Goal: Navigation & Orientation: Find specific page/section

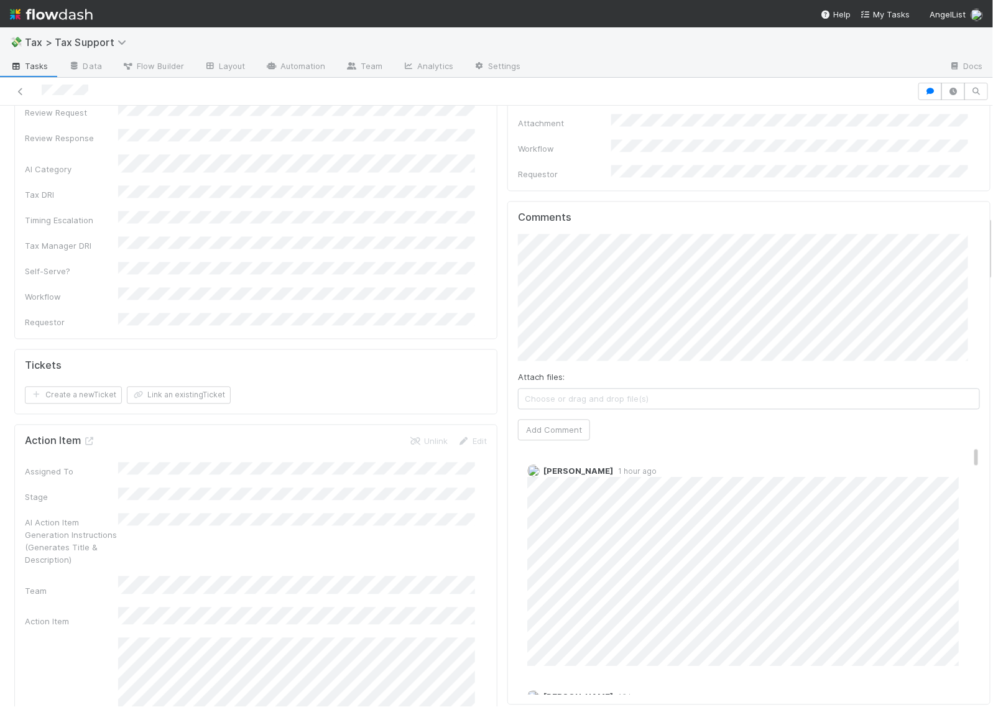
scroll to position [1010, 0]
click at [507, 272] on div "Comments Attach files: Choose or drag and drop file(s) Add Comment Archit Dhar …" at bounding box center [748, 450] width 483 height 500
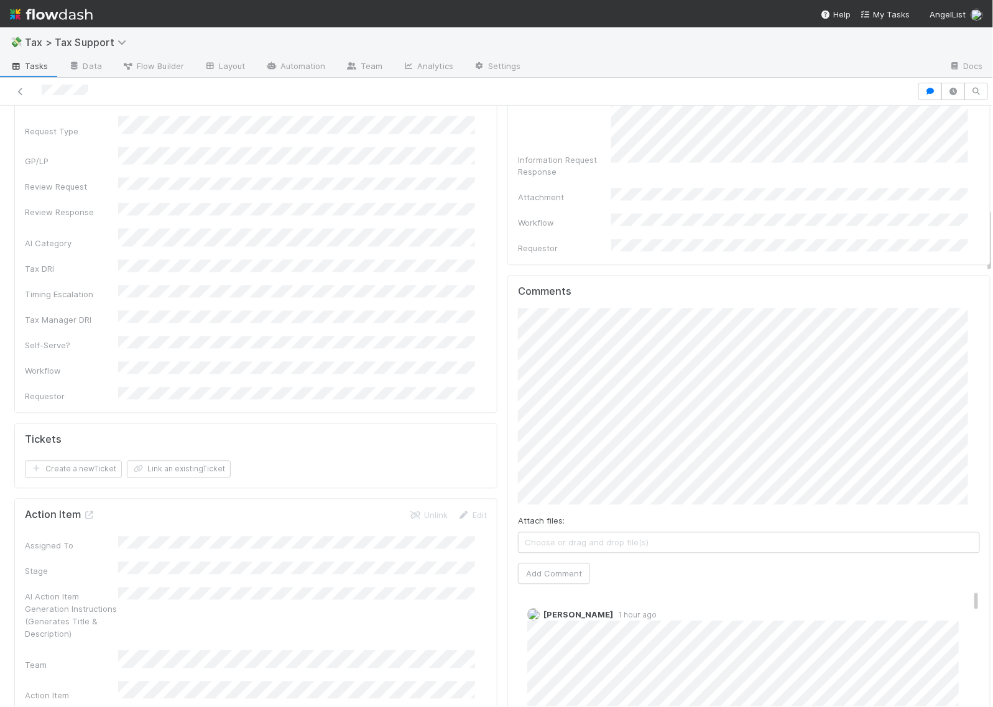
scroll to position [932, 0]
click at [548, 310] on span "[PERSON_NAME]" at bounding box center [570, 311] width 63 height 10
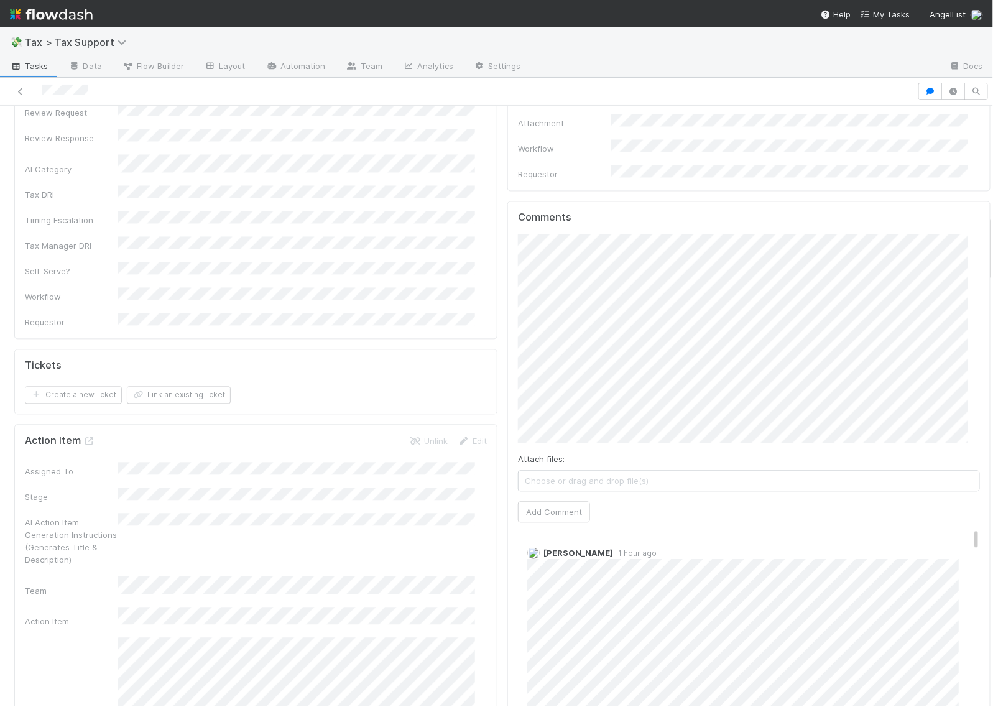
scroll to position [1010, 0]
click at [551, 500] on button "Add Comment" at bounding box center [554, 510] width 72 height 21
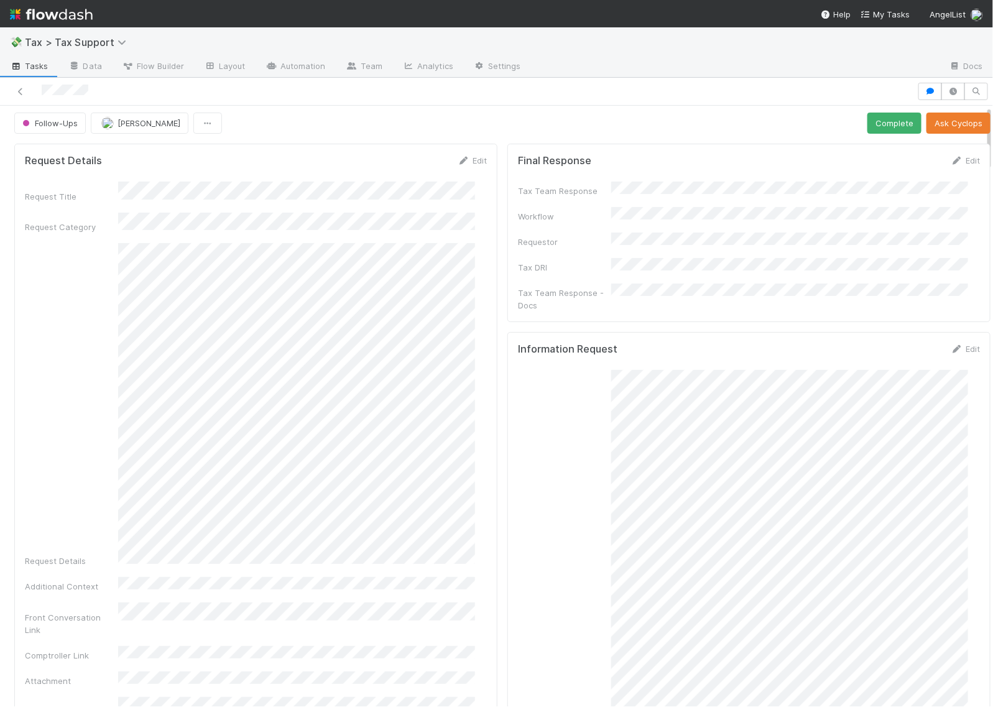
scroll to position [0, 0]
click at [62, 124] on span "Follow-Ups" at bounding box center [49, 126] width 58 height 10
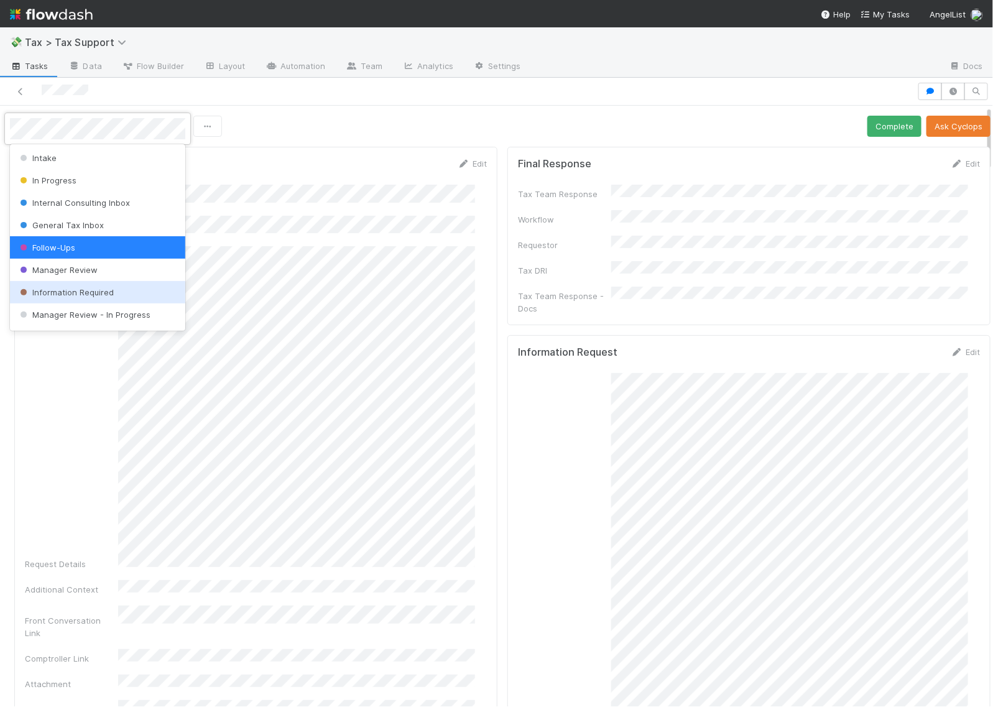
click at [90, 295] on span "Information Required" at bounding box center [65, 292] width 96 height 10
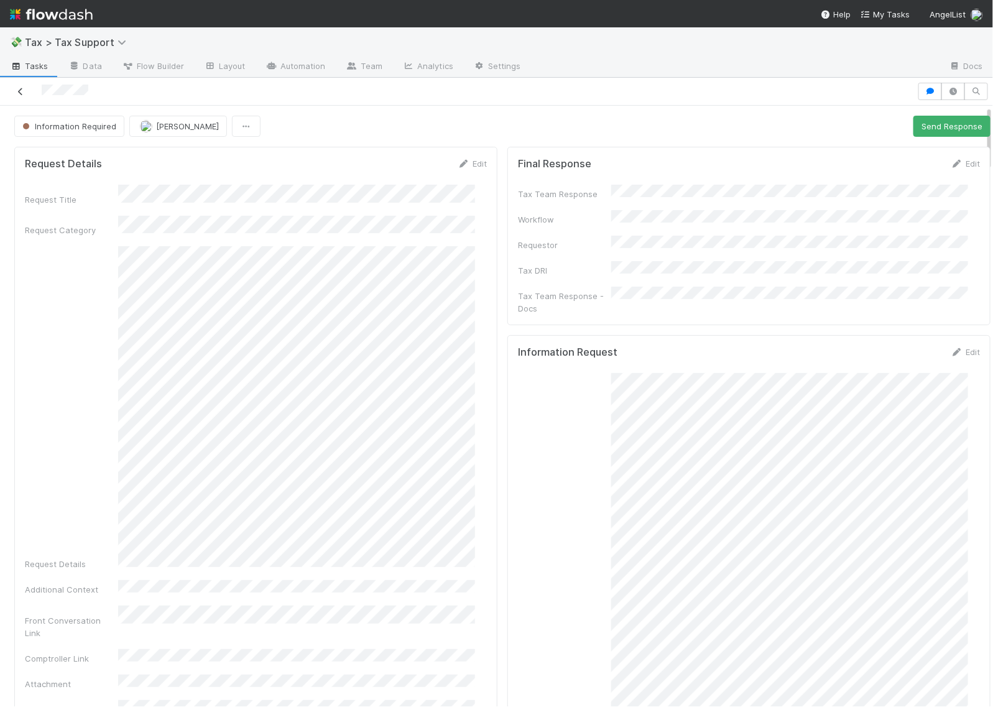
click at [24, 88] on icon at bounding box center [20, 92] width 12 height 8
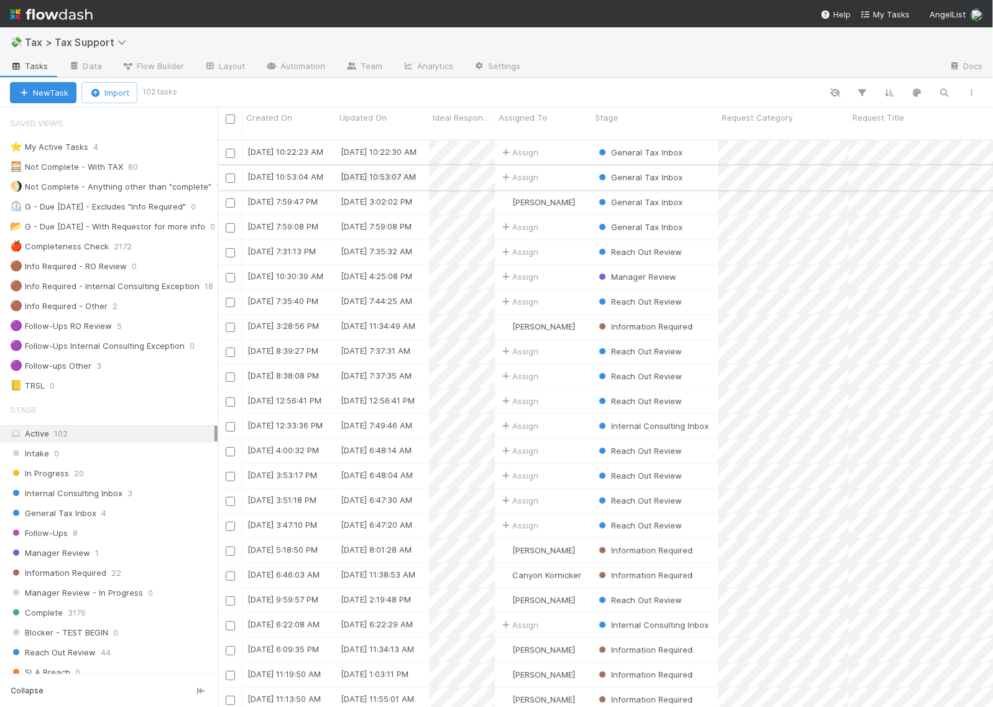
scroll to position [566, 763]
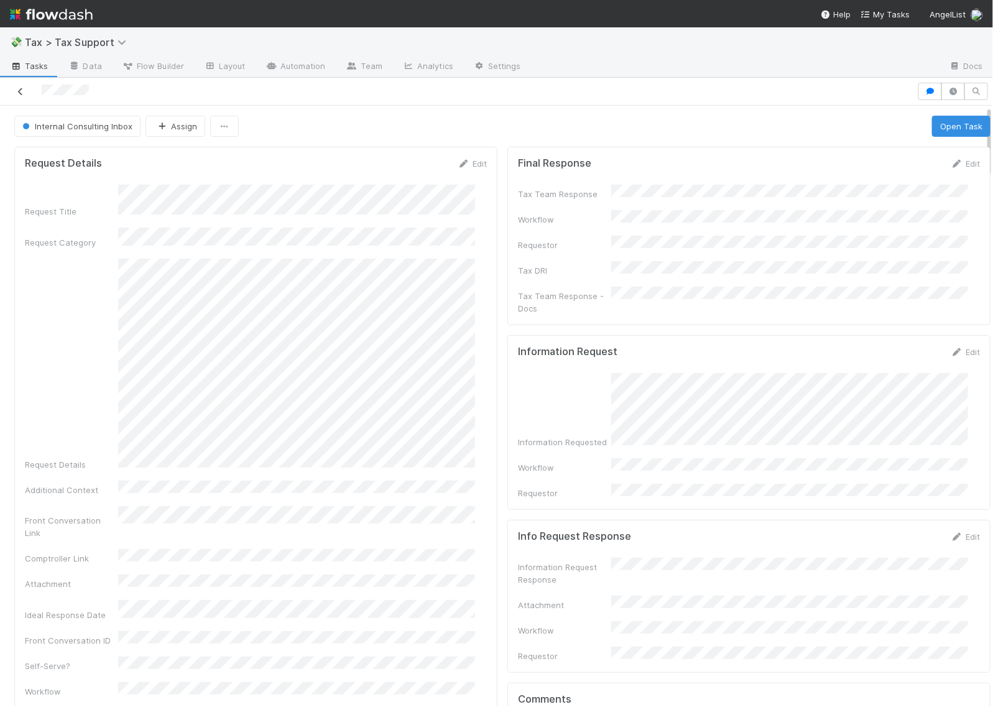
click at [23, 88] on icon at bounding box center [20, 92] width 12 height 8
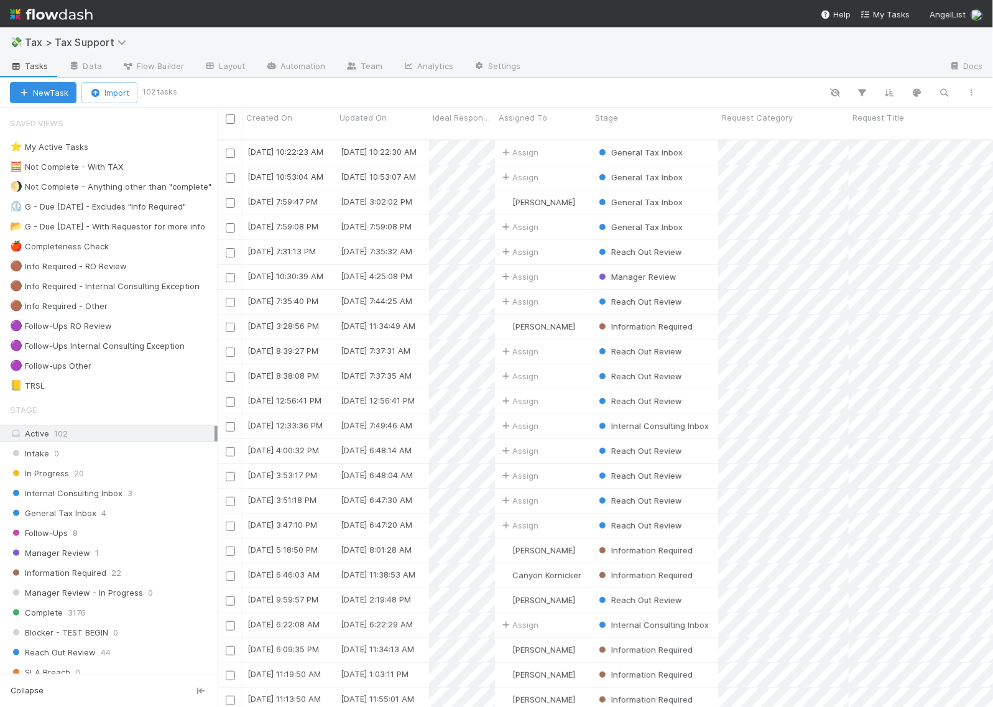
scroll to position [566, 763]
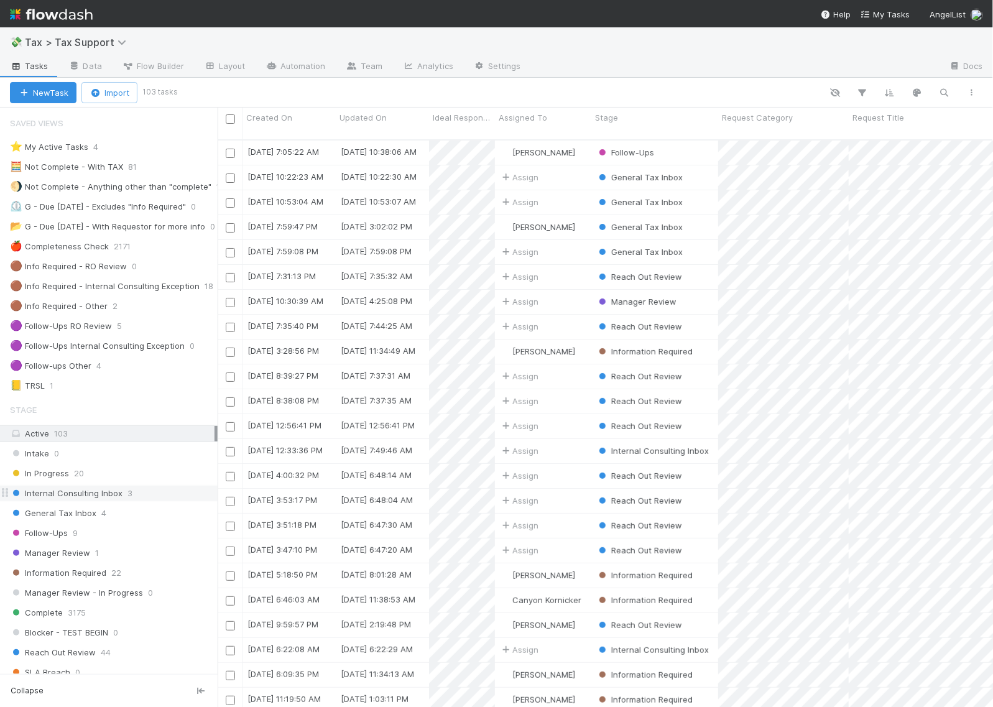
click at [144, 496] on div "Internal Consulting Inbox 3" at bounding box center [114, 493] width 208 height 16
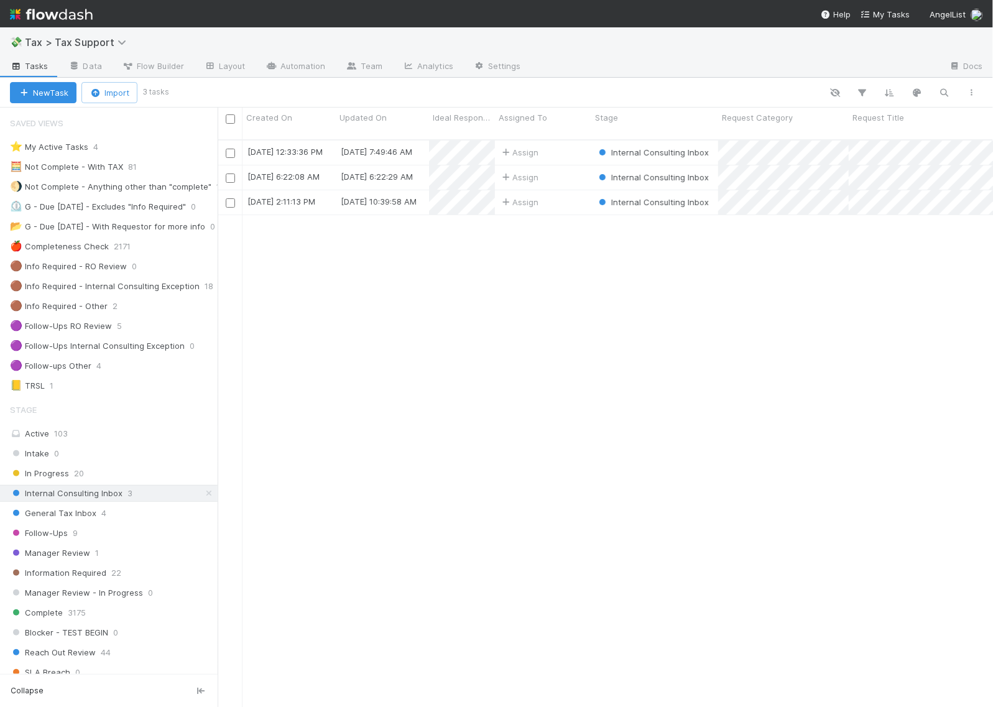
scroll to position [566, 763]
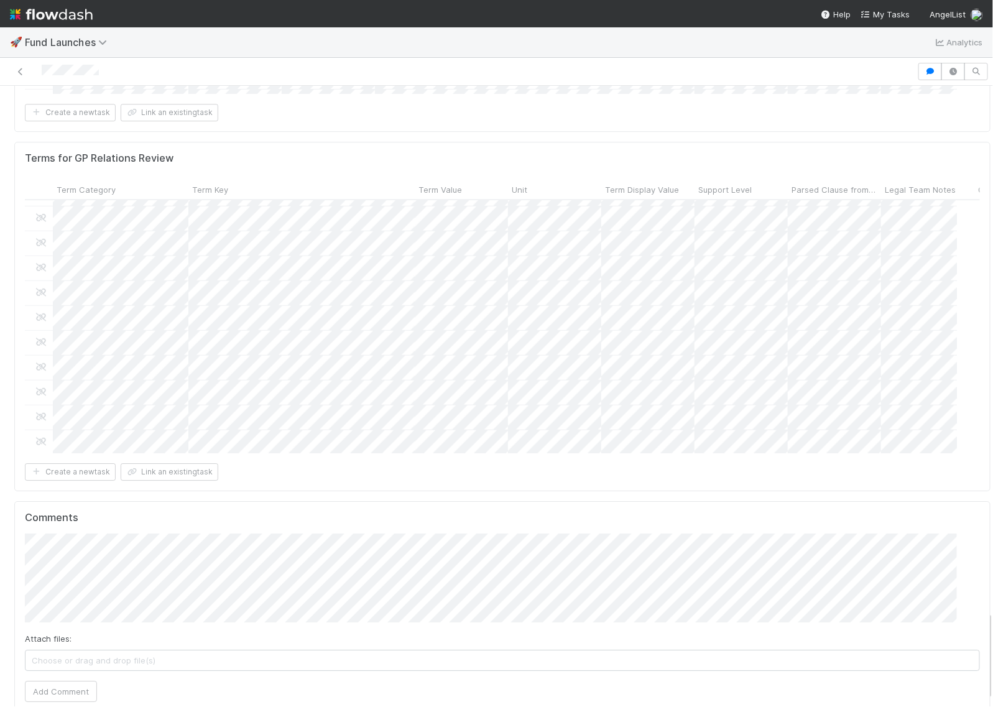
scroll to position [3497, 0]
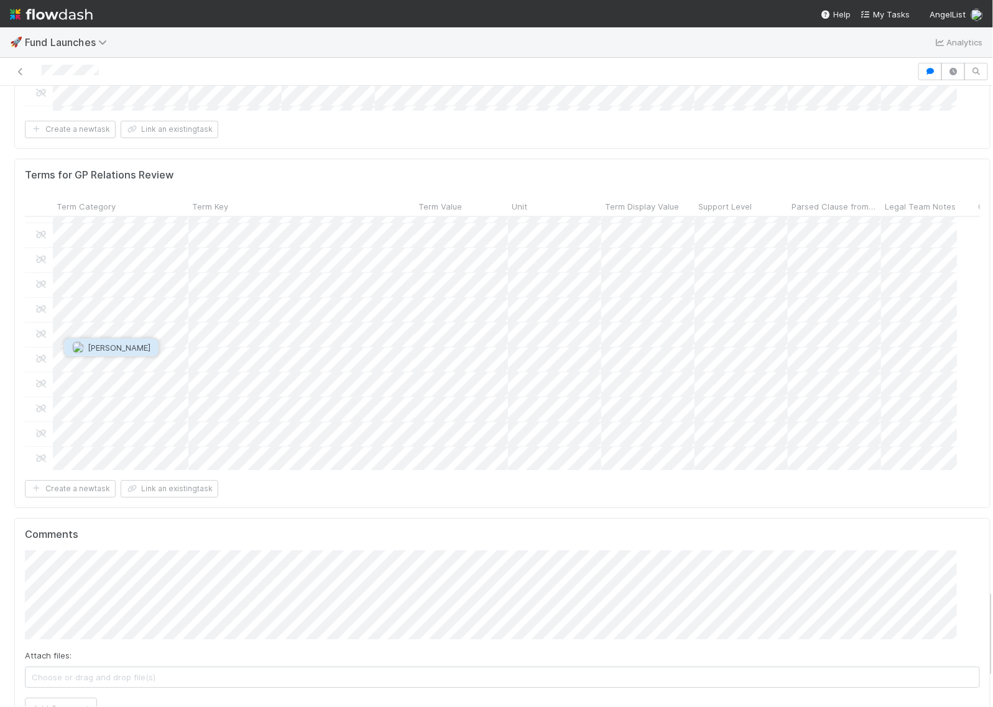
click at [100, 344] on span "Zach Schnell" at bounding box center [119, 348] width 63 height 10
click at [196, 343] on span "[PERSON_NAME]" at bounding box center [186, 348] width 63 height 10
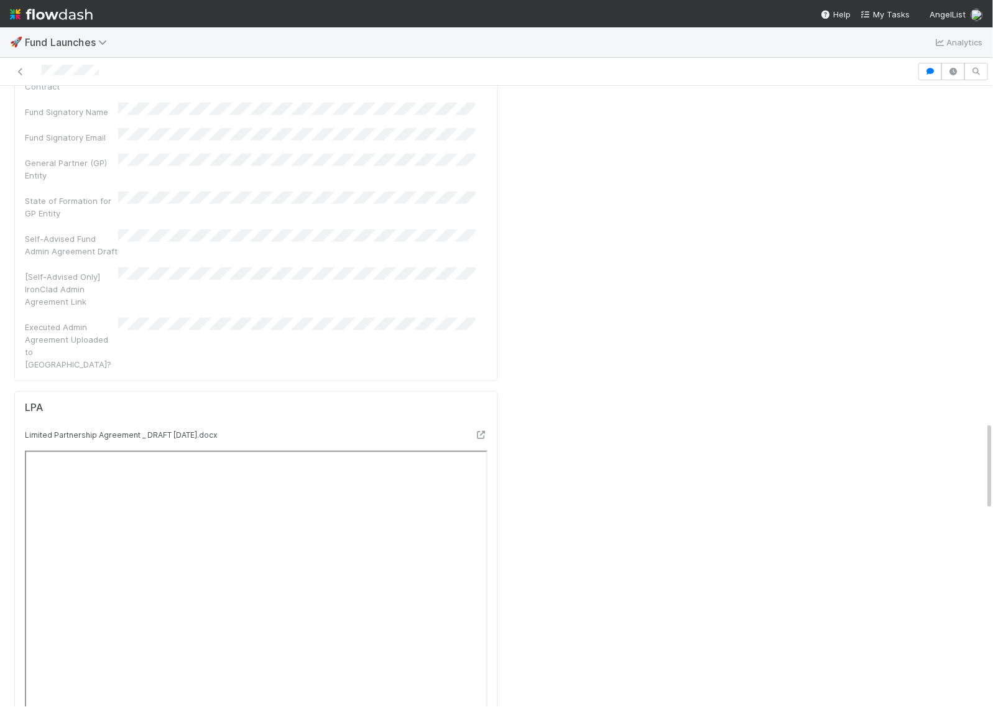
scroll to position [2331, 0]
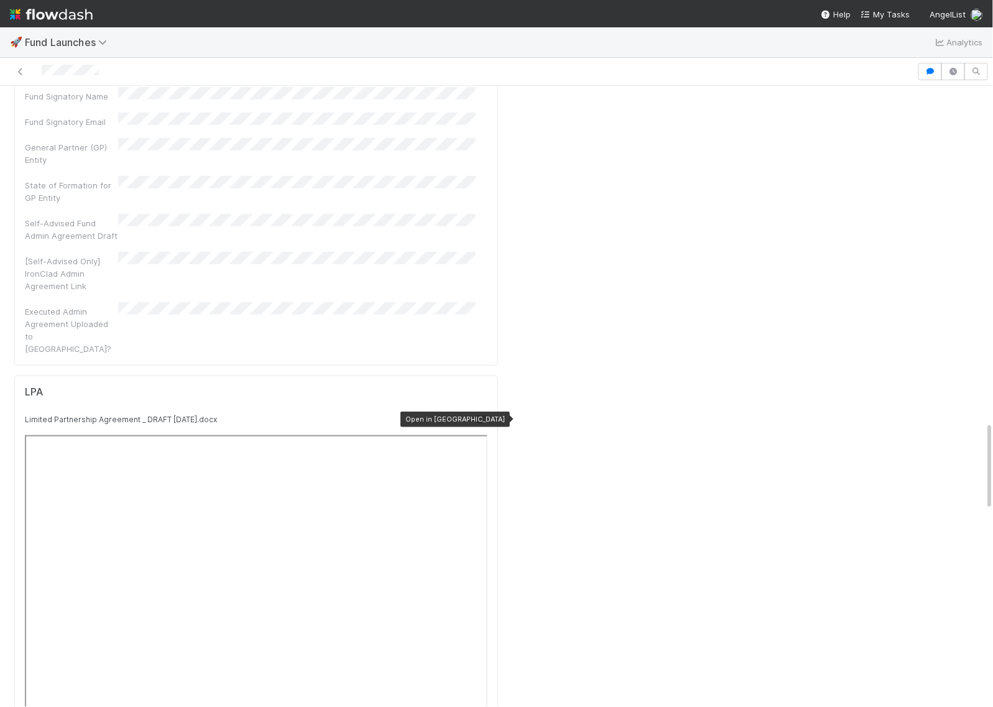
click at [475, 413] on div at bounding box center [481, 419] width 12 height 12
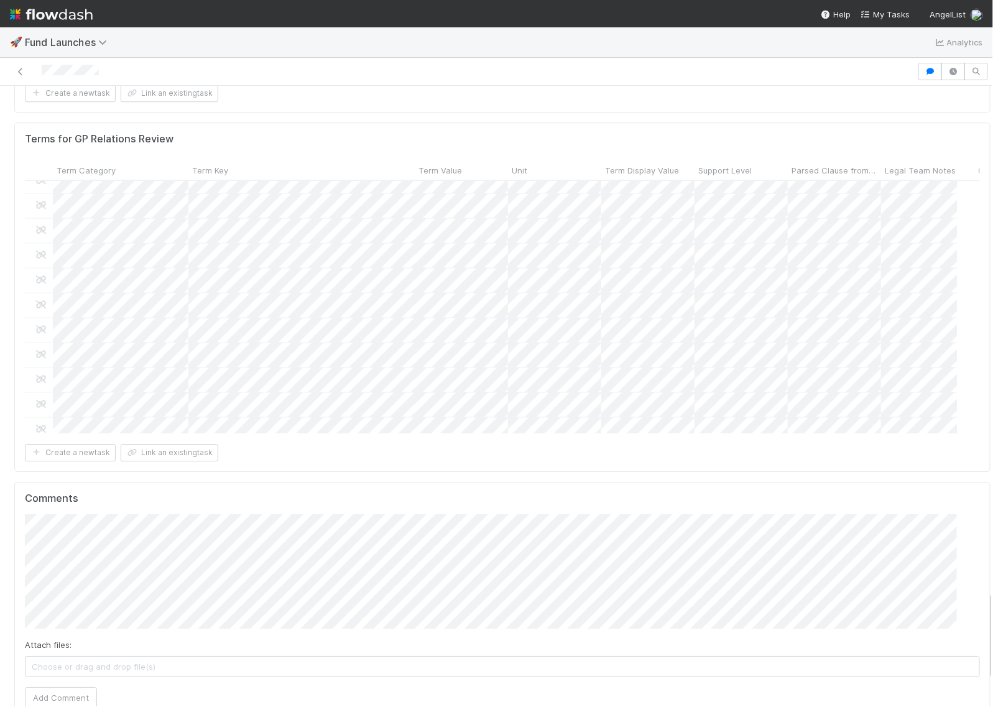
scroll to position [389, 0]
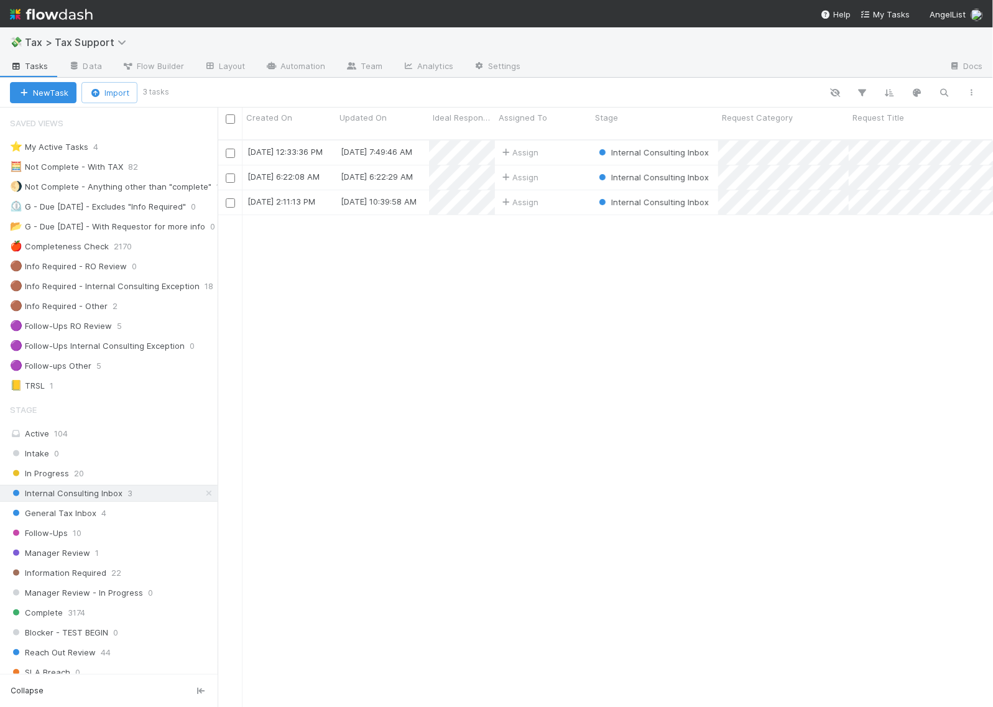
scroll to position [566, 763]
click at [82, 11] on img at bounding box center [51, 14] width 83 height 21
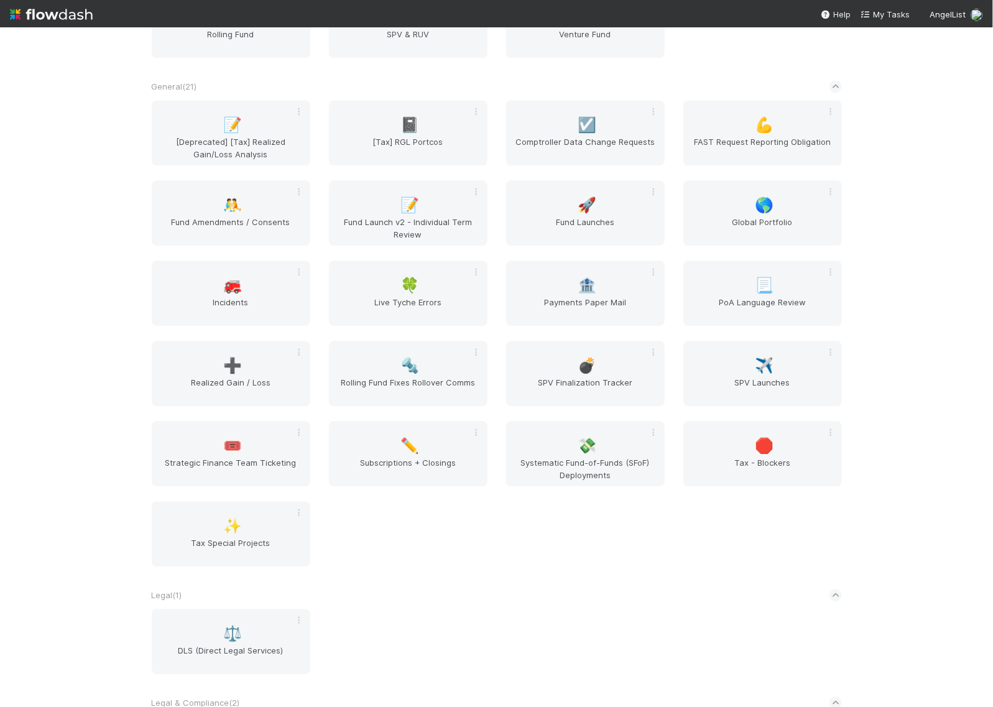
scroll to position [1088, 0]
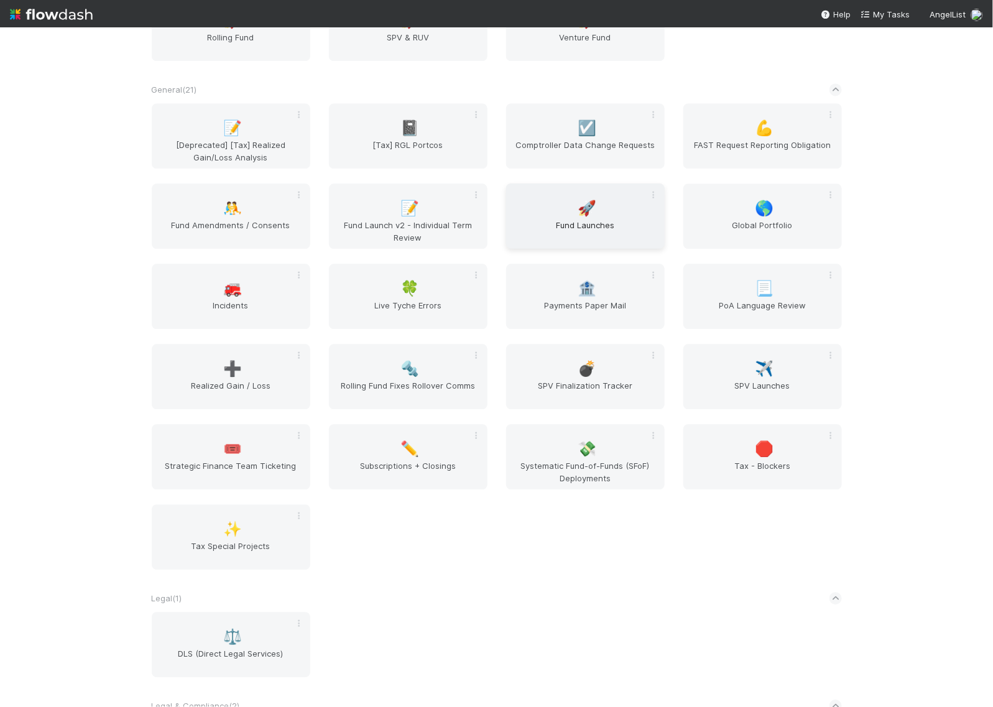
click at [598, 229] on span "Fund Launches" at bounding box center [585, 231] width 149 height 25
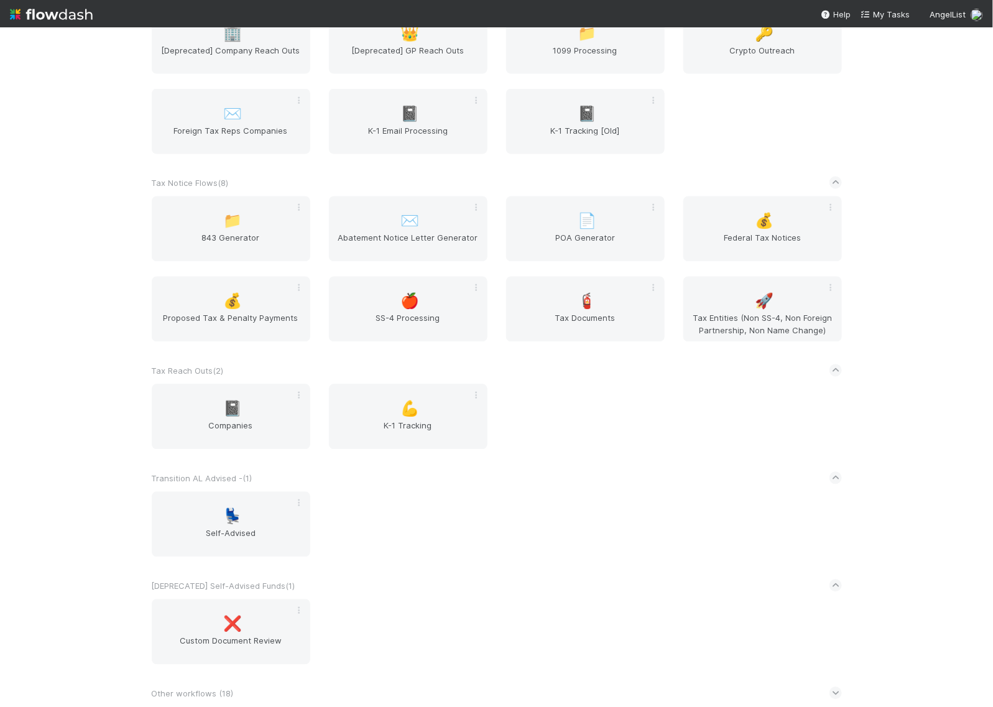
scroll to position [2897, 0]
click at [756, 295] on span "🚀" at bounding box center [764, 301] width 19 height 16
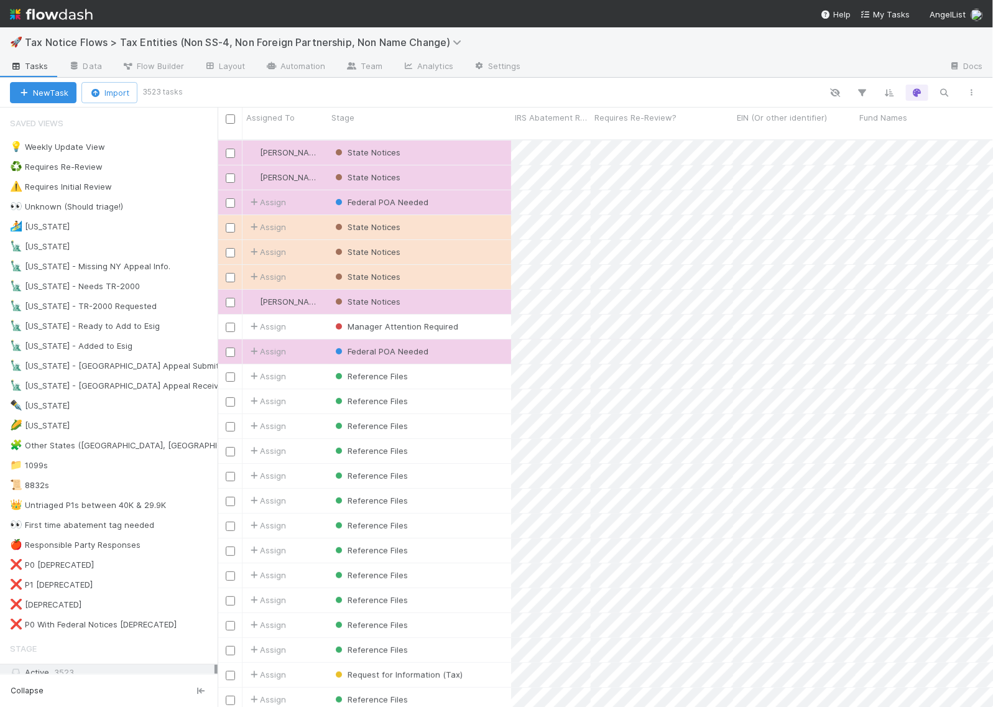
scroll to position [566, 763]
click at [91, 17] on img at bounding box center [51, 14] width 83 height 21
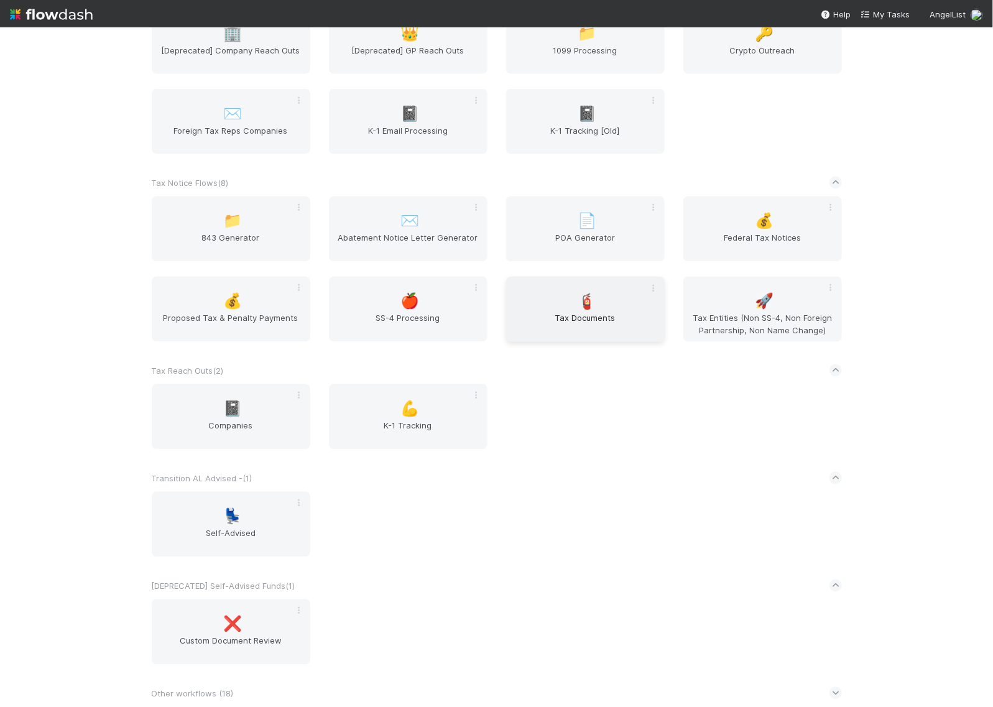
scroll to position [2897, 0]
click at [586, 318] on span "Tax Documents" at bounding box center [585, 324] width 149 height 25
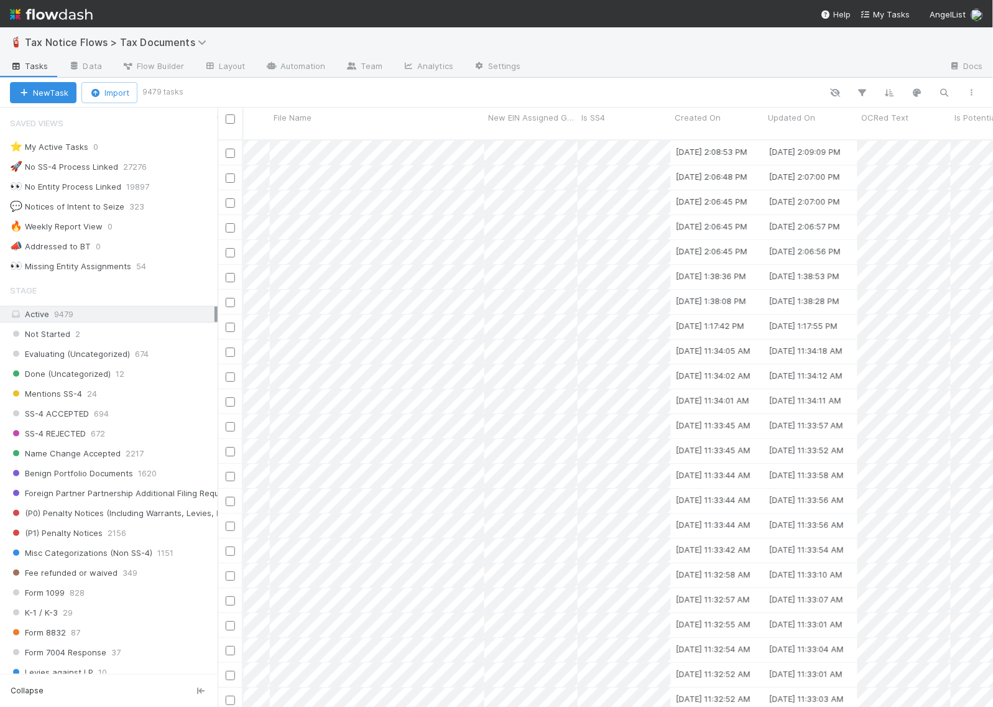
scroll to position [0, 2481]
